Goal: Task Accomplishment & Management: Use online tool/utility

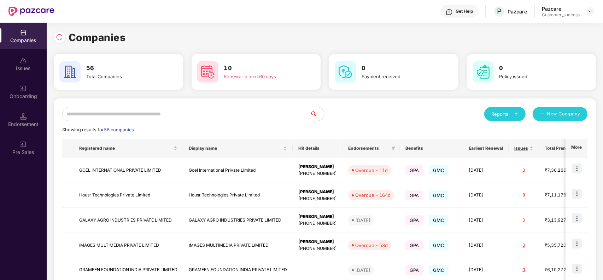
click at [149, 108] on input "text" at bounding box center [186, 114] width 248 height 14
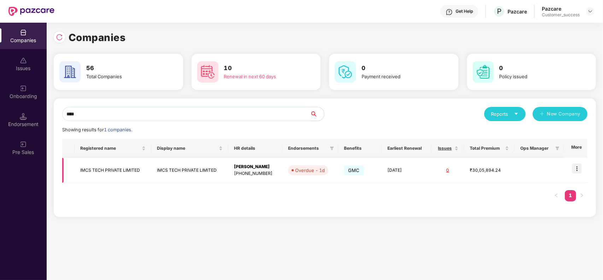
type input "****"
click at [574, 169] on img at bounding box center [577, 168] width 10 height 10
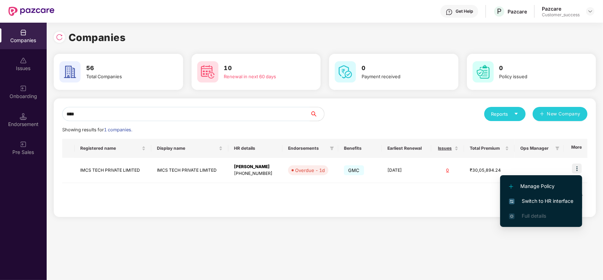
click at [541, 199] on span "Switch to HR interface" at bounding box center [541, 201] width 64 height 8
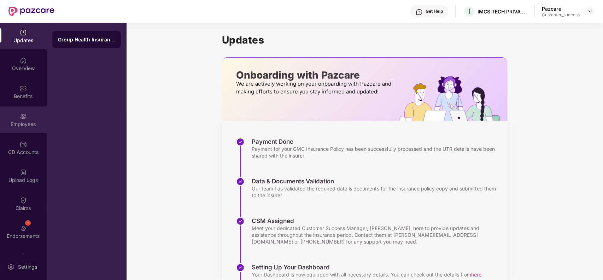
click at [24, 114] on img at bounding box center [23, 116] width 7 height 7
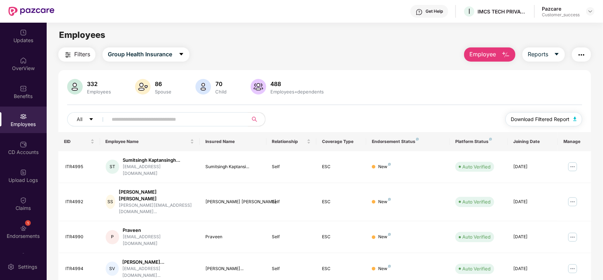
click at [535, 116] on span "Download Filtered Report" at bounding box center [540, 119] width 59 height 8
click at [93, 84] on div "332" at bounding box center [99, 83] width 27 height 7
click at [158, 81] on div "86" at bounding box center [162, 83] width 19 height 7
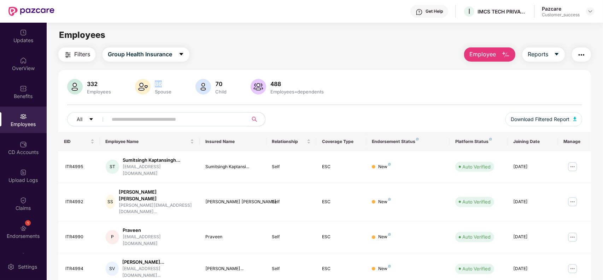
click at [158, 81] on div "86" at bounding box center [162, 83] width 19 height 7
click at [218, 83] on div "70" at bounding box center [221, 83] width 14 height 7
click at [274, 81] on div "488" at bounding box center [297, 83] width 56 height 7
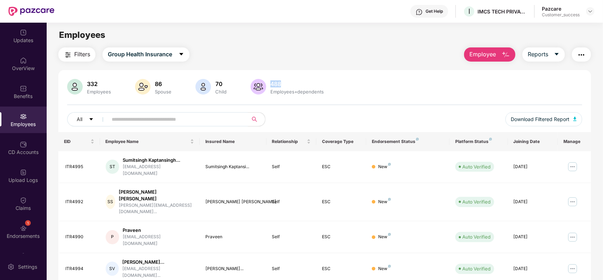
click at [274, 81] on div "488" at bounding box center [297, 83] width 56 height 7
click at [21, 78] on div "Benefits" at bounding box center [23, 91] width 47 height 27
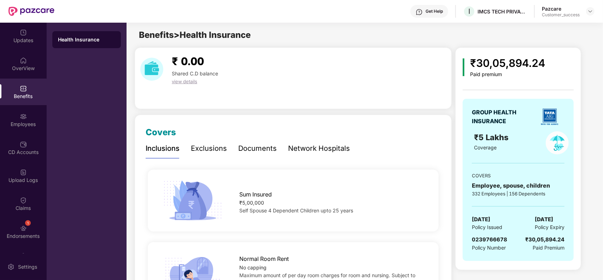
click at [492, 238] on span "0239766678" at bounding box center [489, 239] width 35 height 7
copy span "0239766678"
